Goal: Task Accomplishment & Management: Use online tool/utility

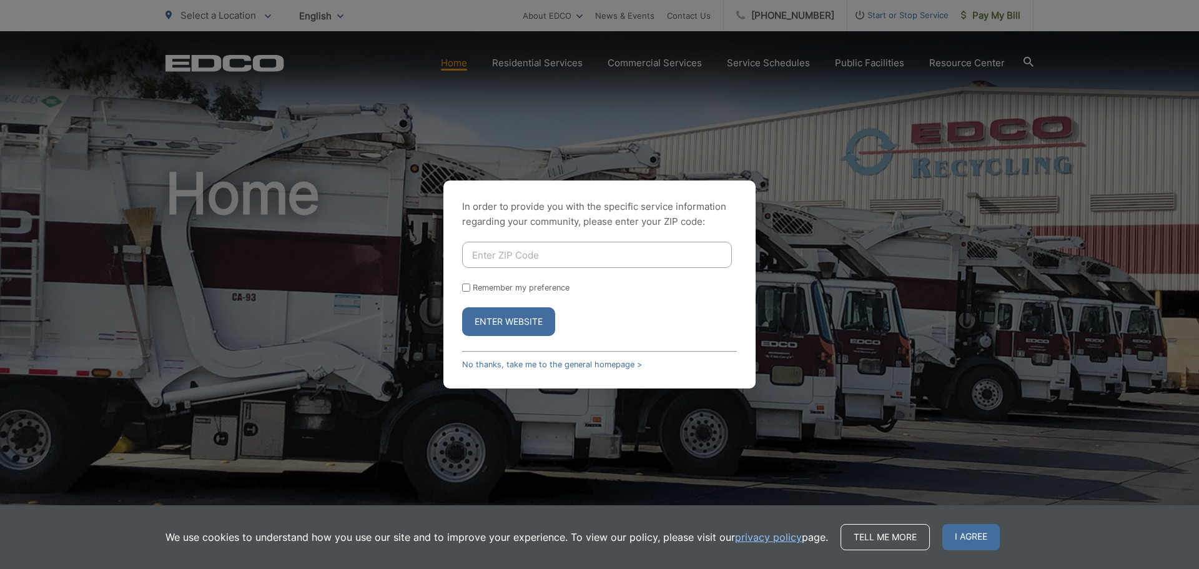
drag, startPoint x: 950, startPoint y: 212, endPoint x: 974, endPoint y: 179, distance: 40.7
click at [951, 209] on div "In order to provide you with the specific service information regarding your co…" at bounding box center [599, 284] width 1199 height 569
click at [989, 6] on div "In order to provide you with the specific service information regarding your co…" at bounding box center [599, 284] width 1199 height 569
click at [949, 142] on div "In order to provide you with the specific service information regarding your co…" at bounding box center [599, 284] width 1199 height 569
click at [520, 328] on button "Enter Website" at bounding box center [508, 321] width 93 height 29
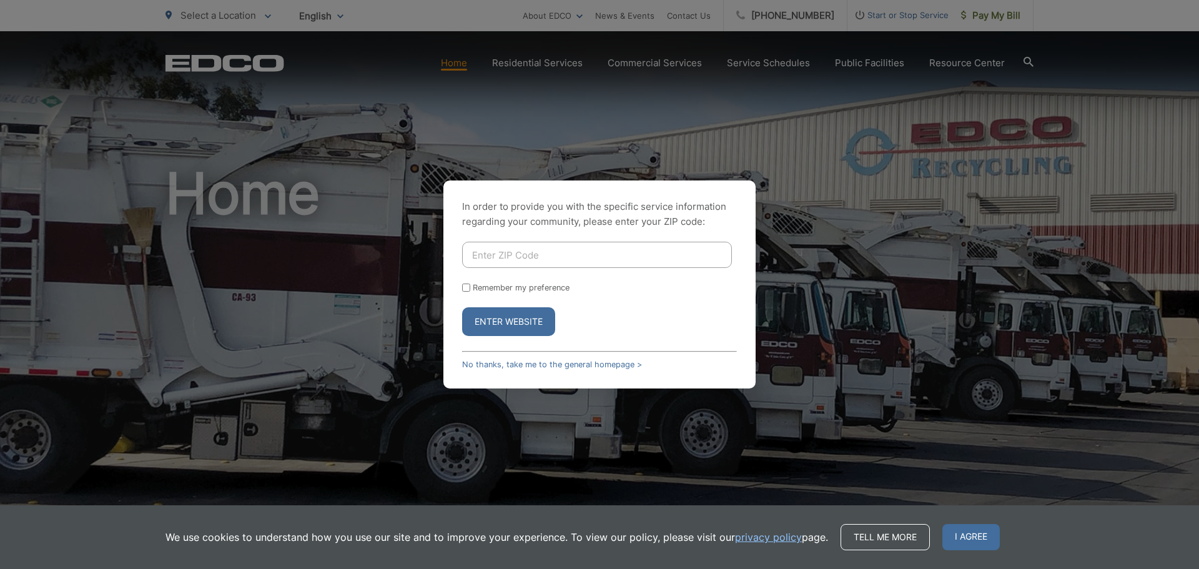
click at [520, 320] on button "Enter Website" at bounding box center [508, 321] width 93 height 29
click at [873, 272] on div "In order to provide you with the specific service information regarding your co…" at bounding box center [599, 284] width 1199 height 569
click at [521, 362] on link "No thanks, take me to the general homepage >" at bounding box center [552, 364] width 180 height 9
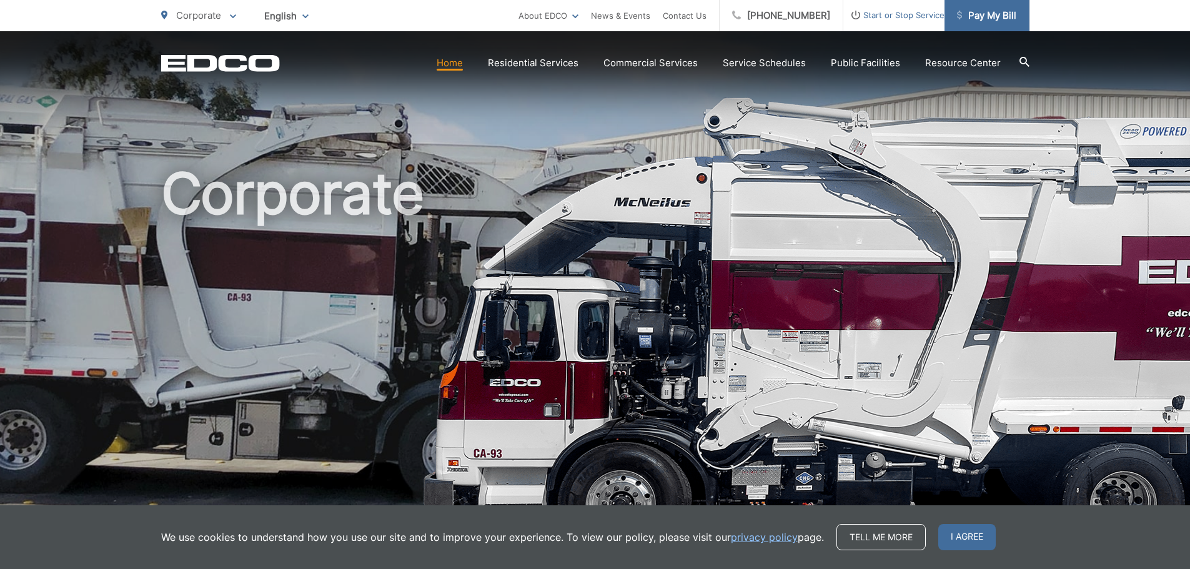
click at [988, 19] on span "Pay My Bill" at bounding box center [986, 15] width 59 height 15
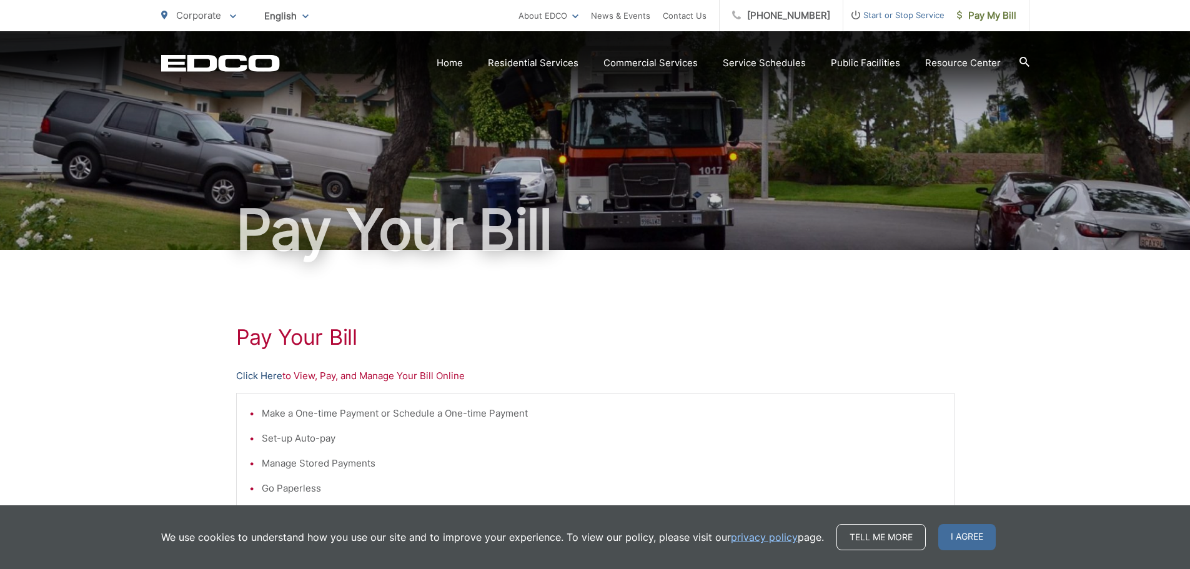
click at [271, 374] on link "Click Here" at bounding box center [259, 375] width 46 height 15
click at [496, 155] on div "Pay Your Bill" at bounding box center [595, 140] width 868 height 219
click at [506, 237] on h1 "Pay Your Bill" at bounding box center [595, 230] width 868 height 62
